Goal: Information Seeking & Learning: Learn about a topic

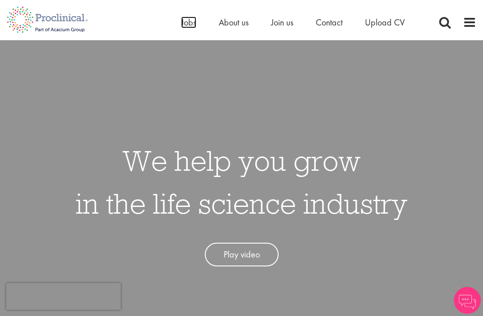
click at [187, 27] on span "Jobs" at bounding box center [188, 23] width 15 height 12
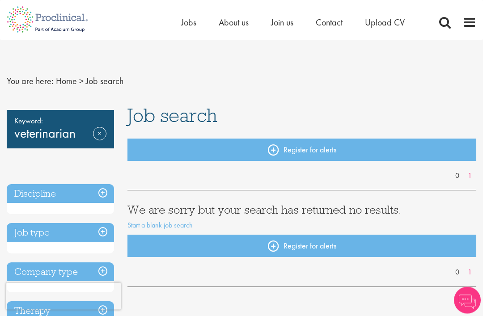
scroll to position [1, 0]
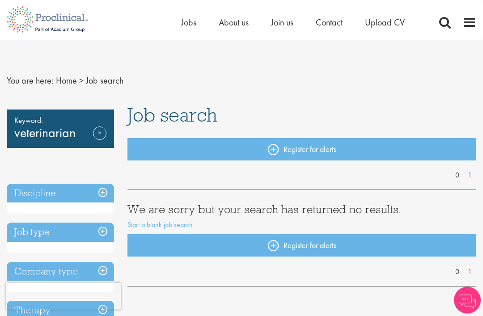
click at [105, 127] on link "Remove" at bounding box center [99, 140] width 13 height 26
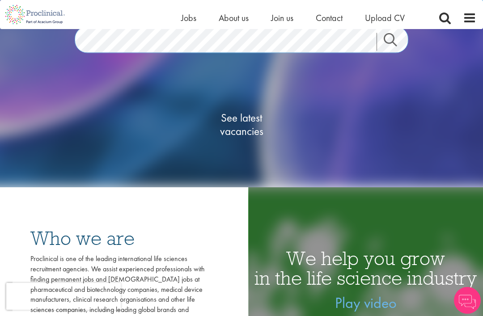
scroll to position [113, 0]
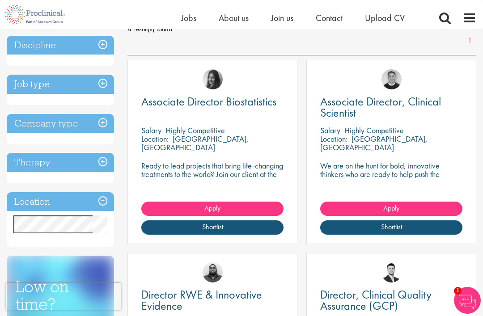
scroll to position [279, 0]
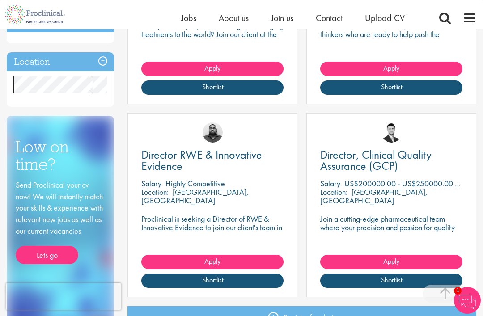
click at [439, 157] on link "Director, Clinical Quality Assurance (GCP)" at bounding box center [391, 160] width 142 height 22
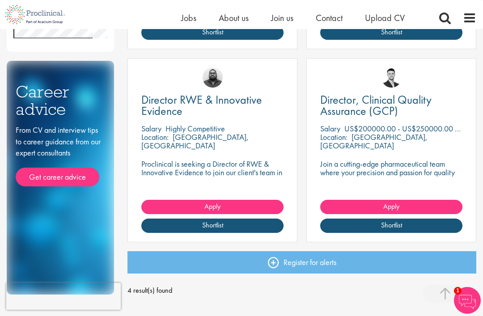
scroll to position [333, 0]
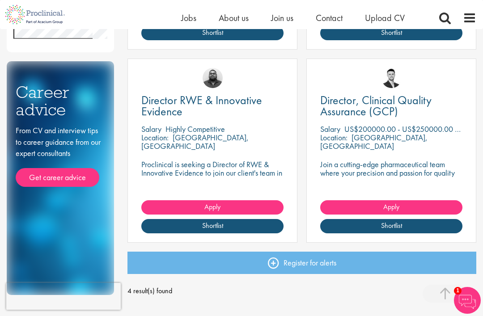
click at [272, 150] on div "Director RWE & Innovative Evidence [GEOGRAPHIC_DATA] Highly Competitive Locatio…" at bounding box center [212, 151] width 170 height 184
click at [254, 101] on span "Director RWE & Innovative Evidence" at bounding box center [201, 106] width 121 height 26
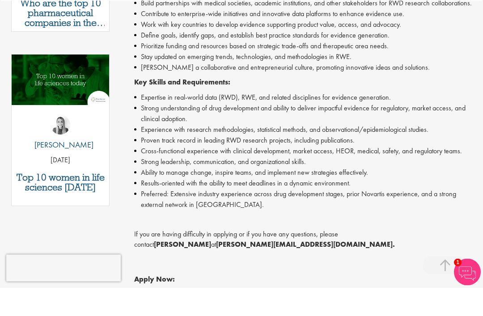
scroll to position [427, 0]
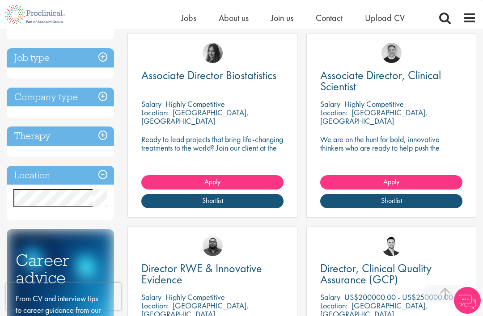
scroll to position [170, 0]
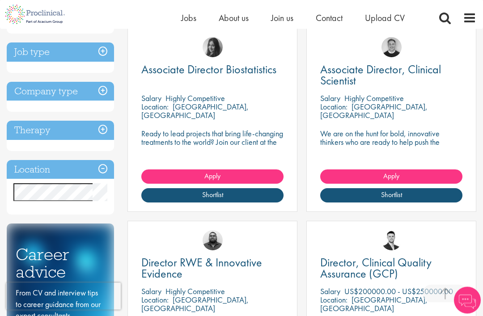
click at [435, 69] on span "Associate Director, Clinical Scientist" at bounding box center [380, 75] width 121 height 26
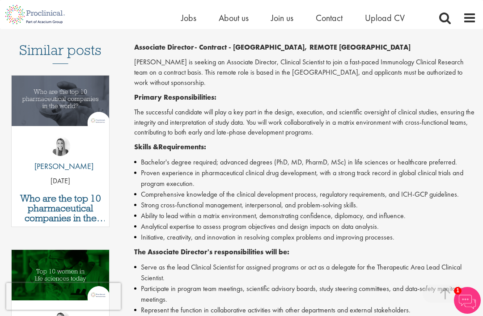
scroll to position [210, 0]
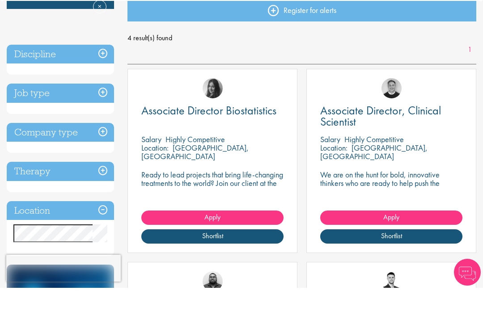
scroll to position [130, 0]
